Goal: Task Accomplishment & Management: Manage account settings

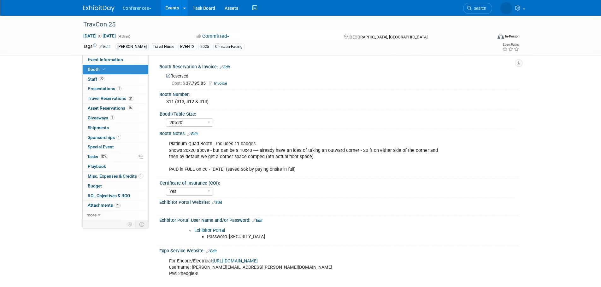
select select "20'x20'"
select select "Yes"
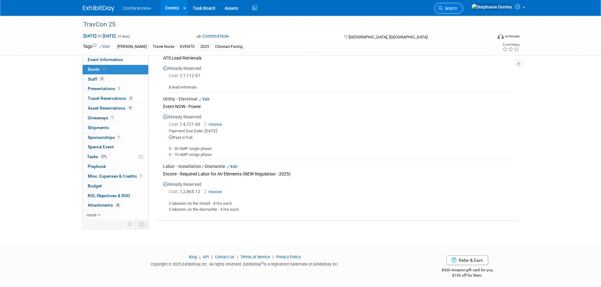
click at [463, 5] on link "Search" at bounding box center [448, 8] width 29 height 11
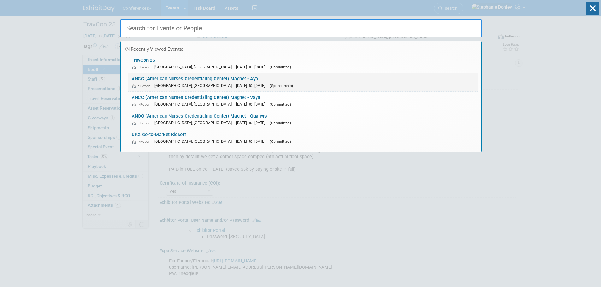
click at [199, 81] on link "ANCC (American Nurses Credentialing Center) Magnet - Aya In-Person Atlanta, GA …" at bounding box center [303, 82] width 350 height 18
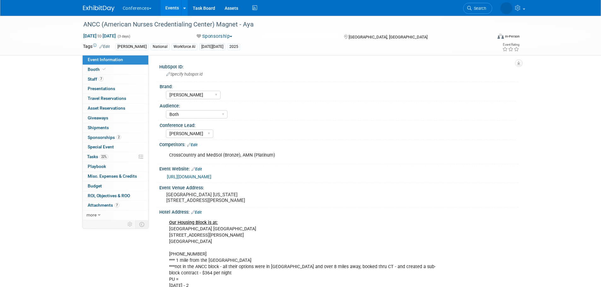
select select "[PERSON_NAME]"
select select "Both"
select select "[PERSON_NAME]"
click at [113, 155] on link "22% Tasks 22%" at bounding box center [116, 156] width 66 height 9
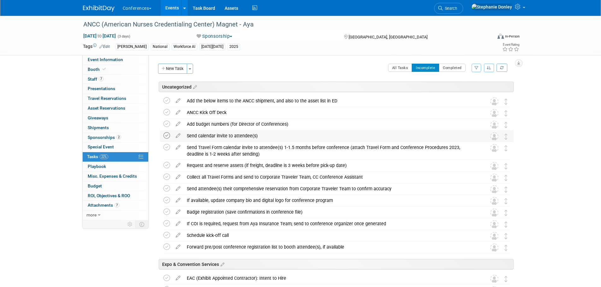
click at [167, 136] on icon at bounding box center [166, 135] width 7 height 7
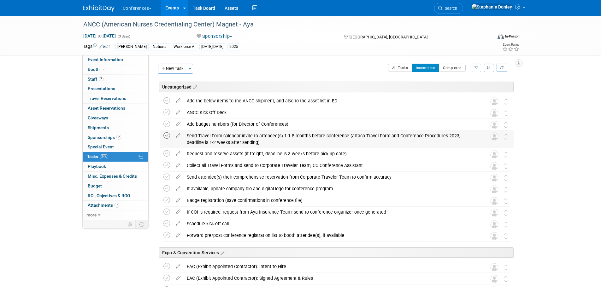
click at [167, 136] on icon at bounding box center [166, 135] width 7 height 7
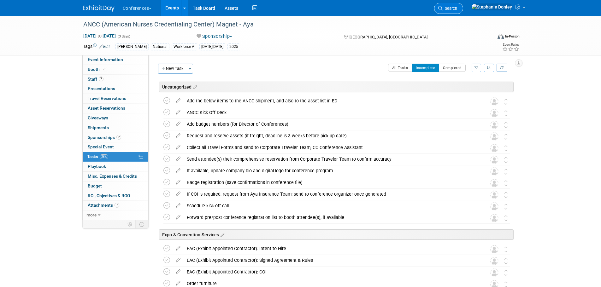
click at [457, 10] on span "Search" at bounding box center [449, 8] width 15 height 5
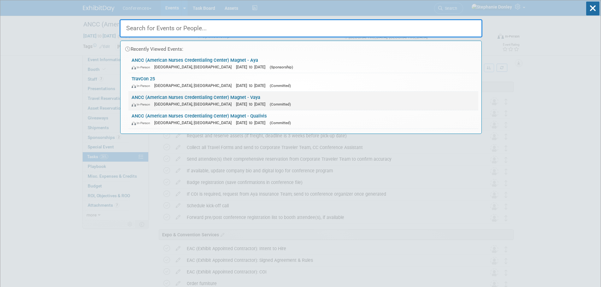
click at [194, 99] on link "ANCC (American Nurses Credentialing Center) Magnet - Vaya In-Person Atlanta, GA…" at bounding box center [303, 101] width 350 height 18
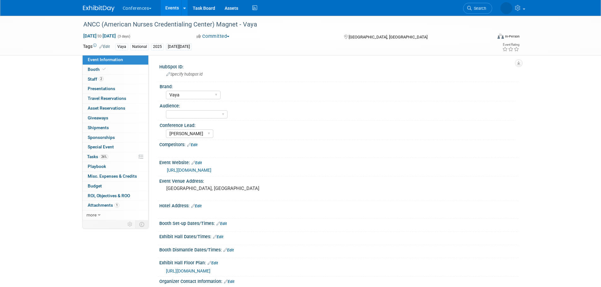
select select "Vaya"
select select "[PERSON_NAME]"
click at [117, 157] on link "26% Tasks 26%" at bounding box center [116, 156] width 66 height 9
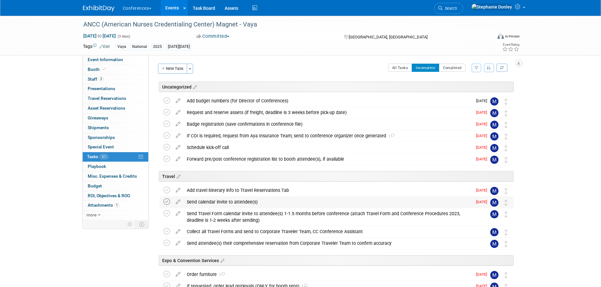
click at [166, 202] on icon at bounding box center [166, 202] width 7 height 7
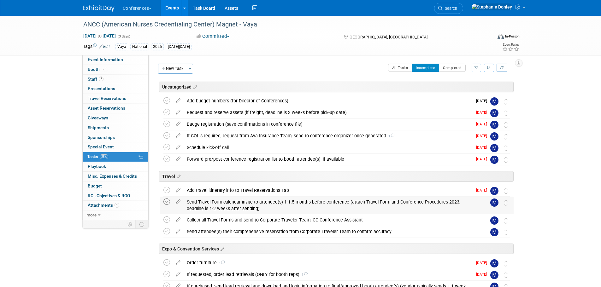
click at [167, 203] on icon at bounding box center [166, 202] width 7 height 7
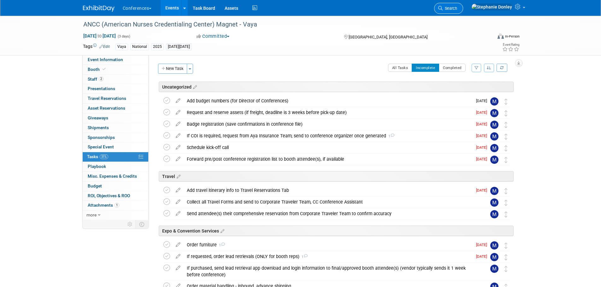
click at [457, 7] on span "Search" at bounding box center [449, 8] width 15 height 5
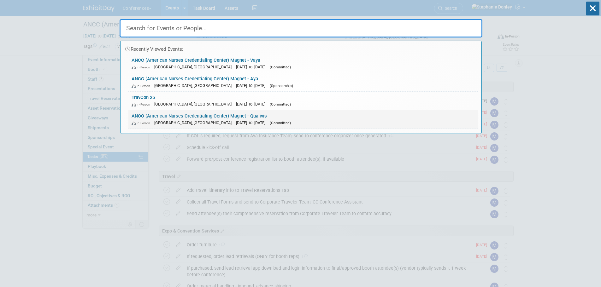
click at [200, 117] on link "ANCC (American Nurses Credentialing Center) Magnet - Qualivis In-Person Atlanta…" at bounding box center [303, 119] width 350 height 18
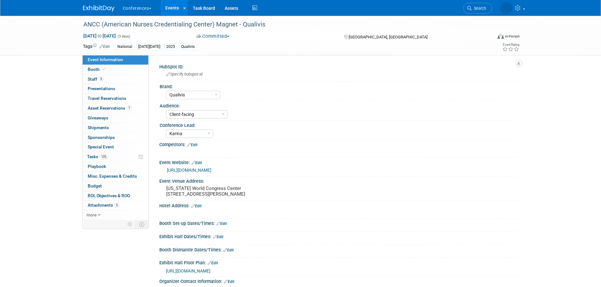
select select "Qualivis"
select select "Client-facing"
select select "Karina"
click at [116, 156] on link "13% Tasks 13%" at bounding box center [116, 156] width 66 height 9
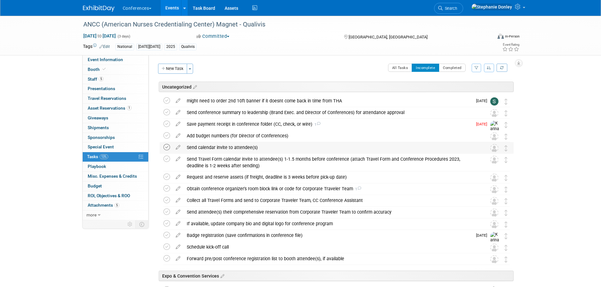
click at [166, 149] on icon at bounding box center [166, 147] width 7 height 7
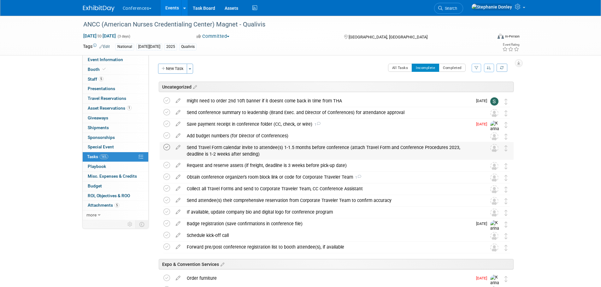
click at [166, 148] on icon at bounding box center [166, 147] width 7 height 7
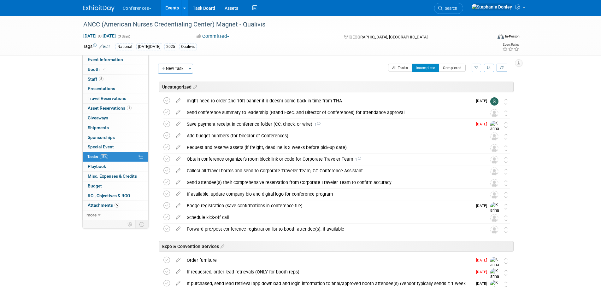
click at [172, 8] on link "Events" at bounding box center [172, 8] width 23 height 16
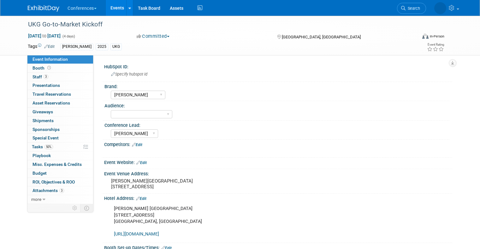
select select "[PERSON_NAME]"
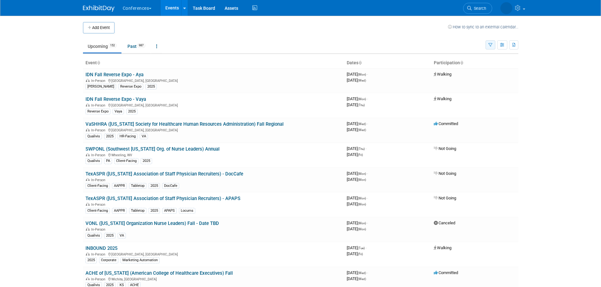
click at [490, 45] on icon "button" at bounding box center [490, 45] width 4 height 4
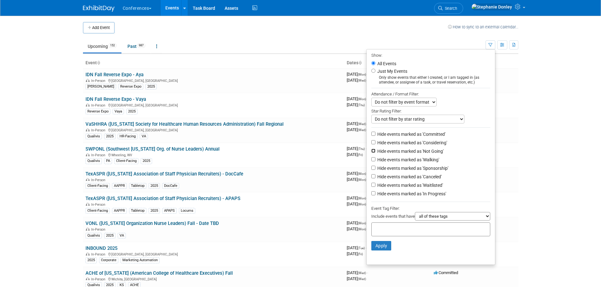
click at [371, 153] on input "Hide events marked as 'Not Going'" at bounding box center [373, 151] width 4 height 4
checkbox input "true"
click at [371, 179] on input "Hide events marked as 'Canceled'" at bounding box center [373, 176] width 4 height 4
checkbox input "true"
click at [392, 232] on input "text" at bounding box center [399, 229] width 50 height 6
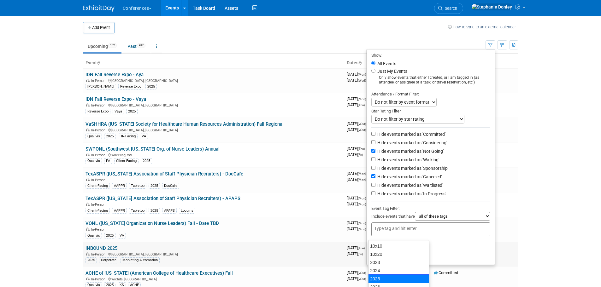
drag, startPoint x: 378, startPoint y: 277, endPoint x: 379, endPoint y: 264, distance: 13.0
click at [378, 273] on ul "10x10 10x20 2023 2024 2025 2026 20x20 8x10 AAPPR Account Management ACHE Adviso…" at bounding box center [398, 279] width 61 height 79
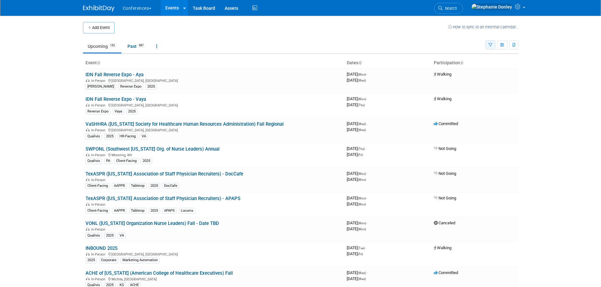
click at [490, 46] on icon "button" at bounding box center [490, 45] width 4 height 4
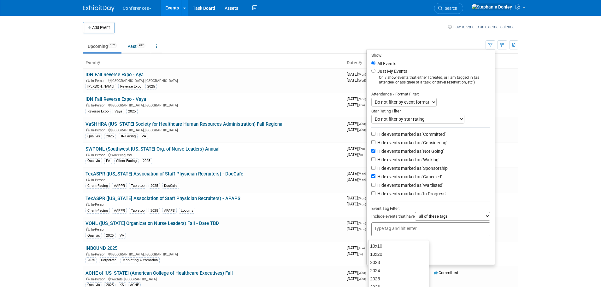
click at [386, 230] on input "text" at bounding box center [399, 229] width 50 height 6
type input "202"
click at [376, 262] on div "2025" at bounding box center [412, 262] width 88 height 9
type input "2025"
type input "aya"
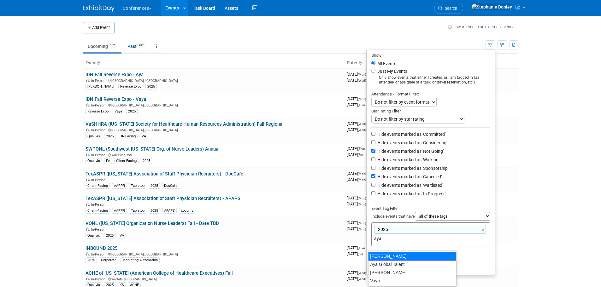
click at [377, 255] on div "[PERSON_NAME]" at bounding box center [412, 256] width 88 height 9
type input "2025, Aya"
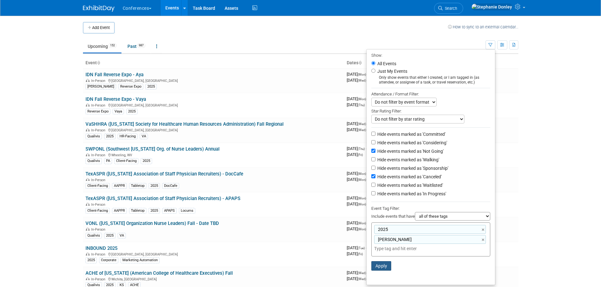
click at [380, 270] on button "Apply" at bounding box center [381, 265] width 20 height 9
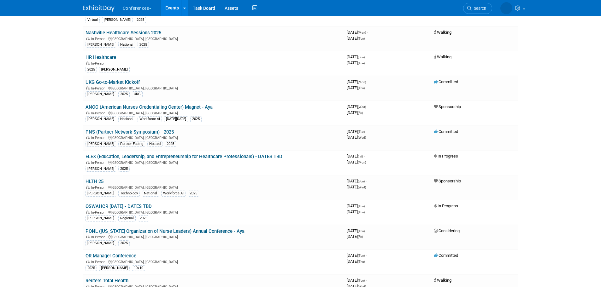
scroll to position [247, 0]
